Goal: Information Seeking & Learning: Learn about a topic

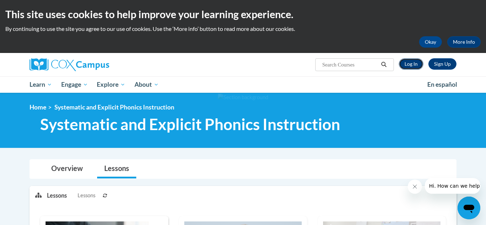
click at [412, 65] on link "Log In" at bounding box center [411, 63] width 25 height 11
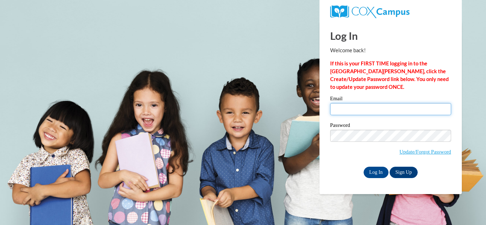
click at [352, 113] on input "Email" at bounding box center [390, 109] width 121 height 12
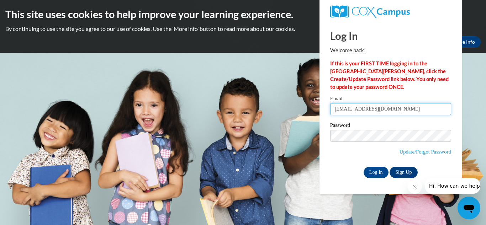
type input "[EMAIL_ADDRESS][DOMAIN_NAME]"
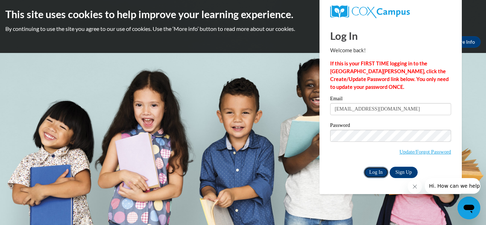
click at [369, 171] on input "Log In" at bounding box center [375, 172] width 25 height 11
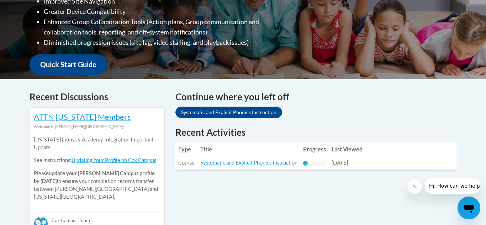
scroll to position [224, 0]
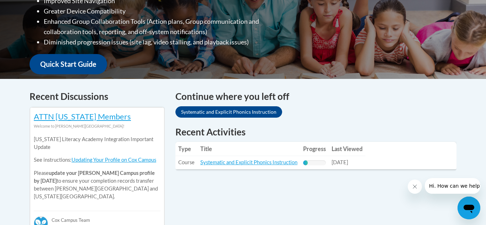
click at [369, 171] on div "Recent Activities Type Title Progress Last Viewed Type: Course Title: Systemati…" at bounding box center [316, 153] width 292 height 55
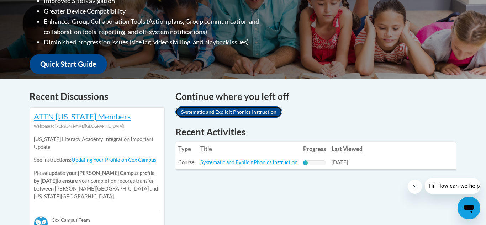
click at [246, 114] on link "Systematic and Explicit Phonics Instruction" at bounding box center [228, 111] width 107 height 11
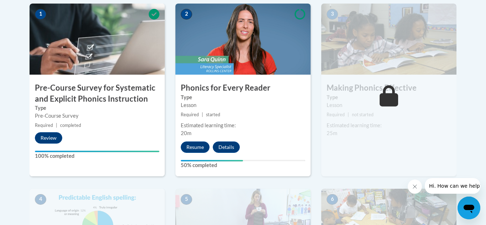
scroll to position [236, 0]
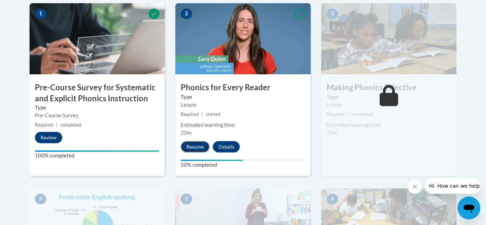
click at [194, 147] on button "Resume" at bounding box center [195, 146] width 29 height 11
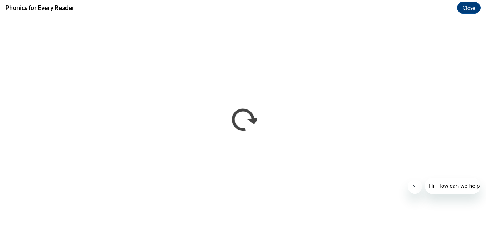
scroll to position [0, 0]
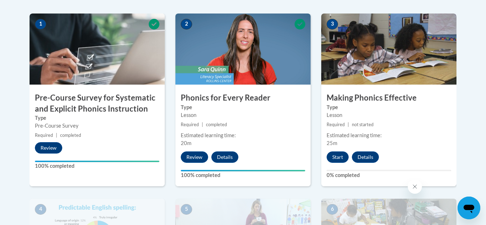
scroll to position [226, 0]
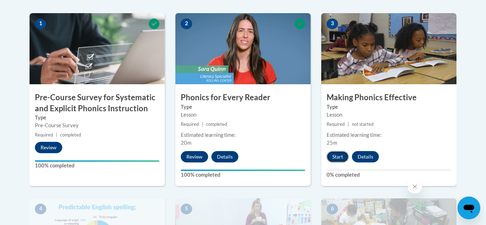
click at [336, 161] on button "Start" at bounding box center [337, 156] width 22 height 11
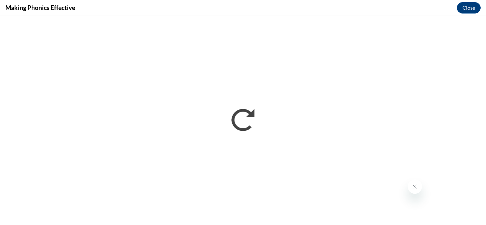
scroll to position [0, 0]
